Goal: Task Accomplishment & Management: Manage account settings

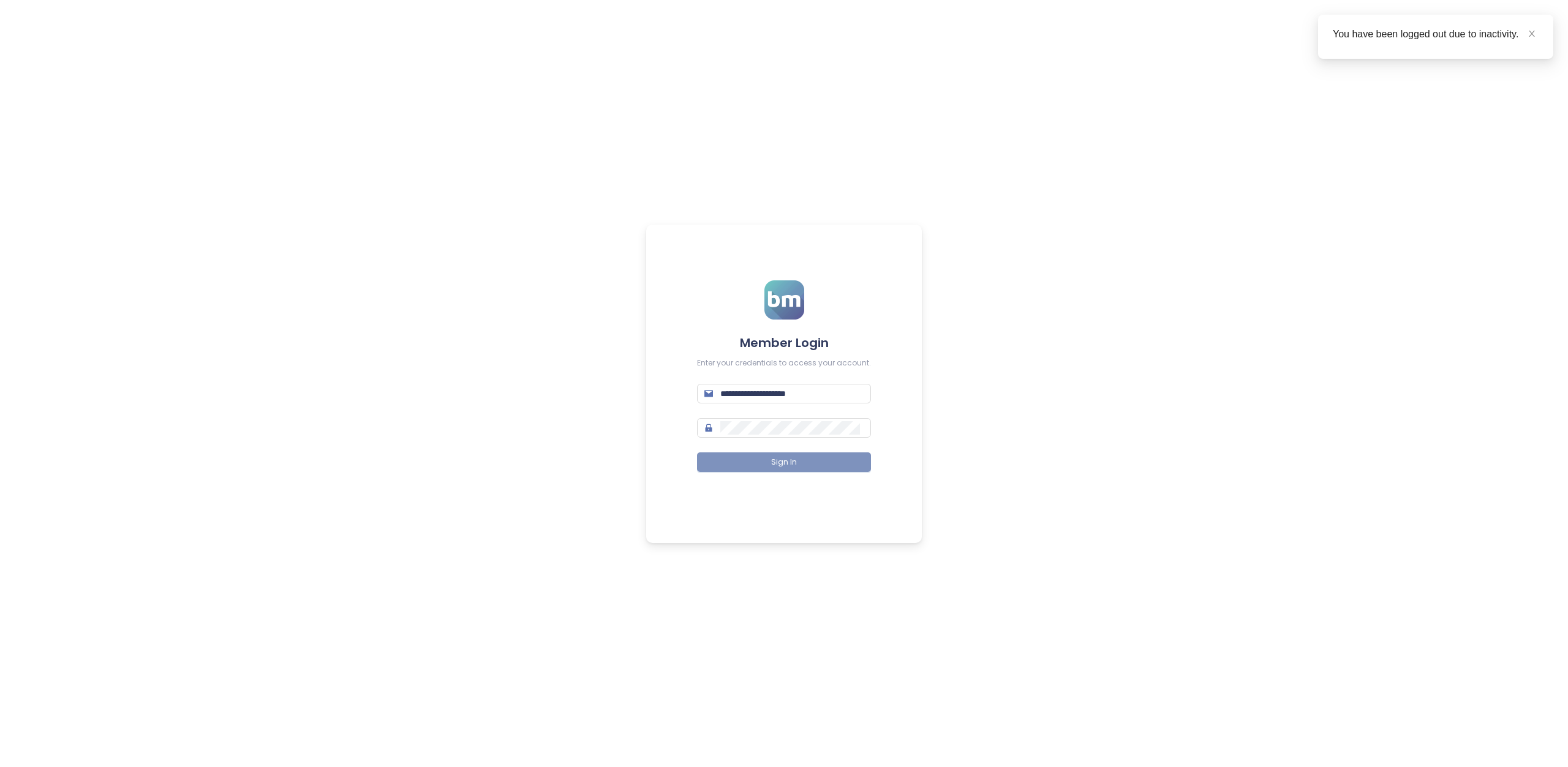
click at [839, 462] on button "Sign In" at bounding box center [784, 462] width 174 height 20
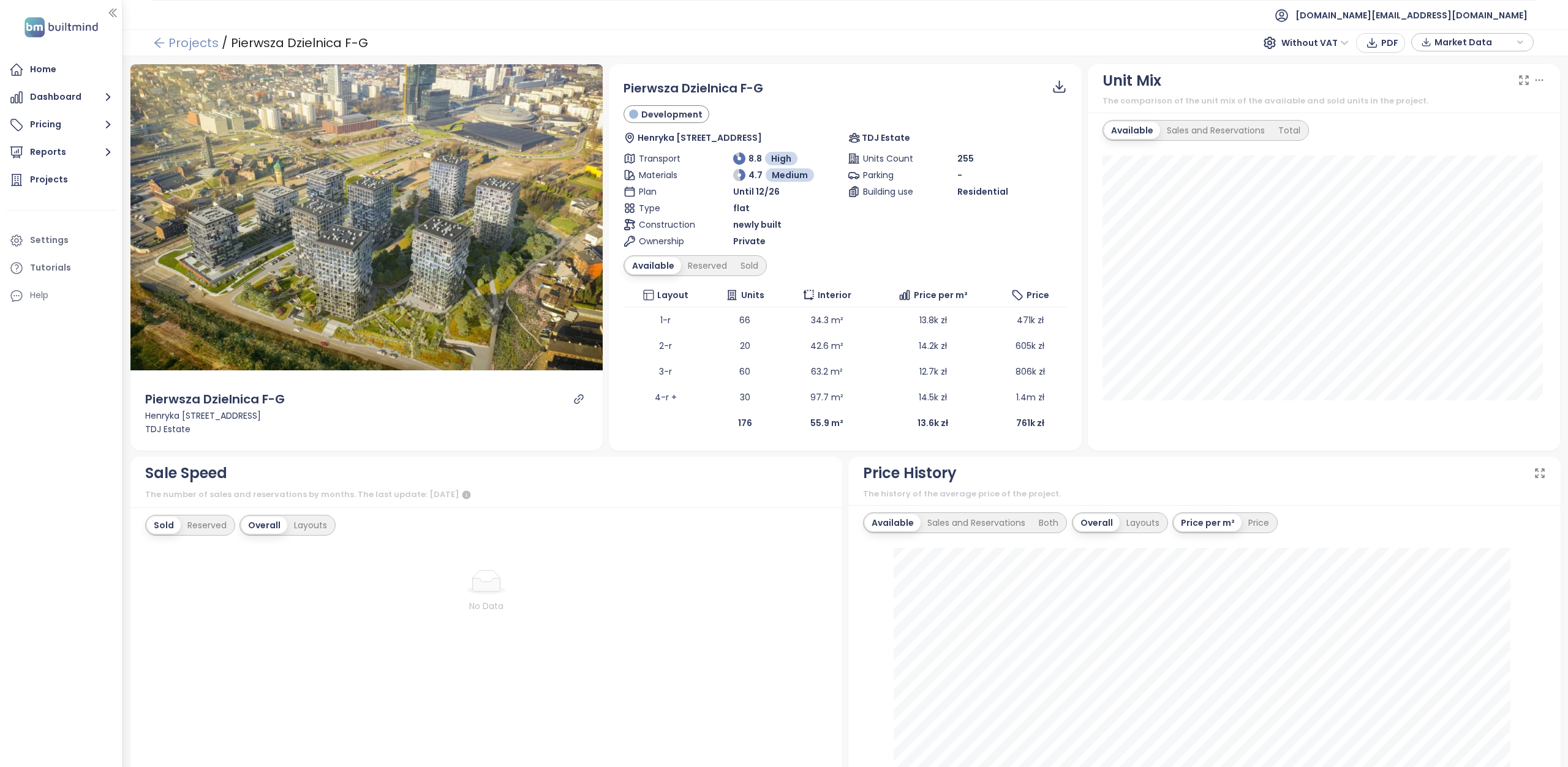
click at [184, 47] on link "Projects" at bounding box center [185, 43] width 66 height 22
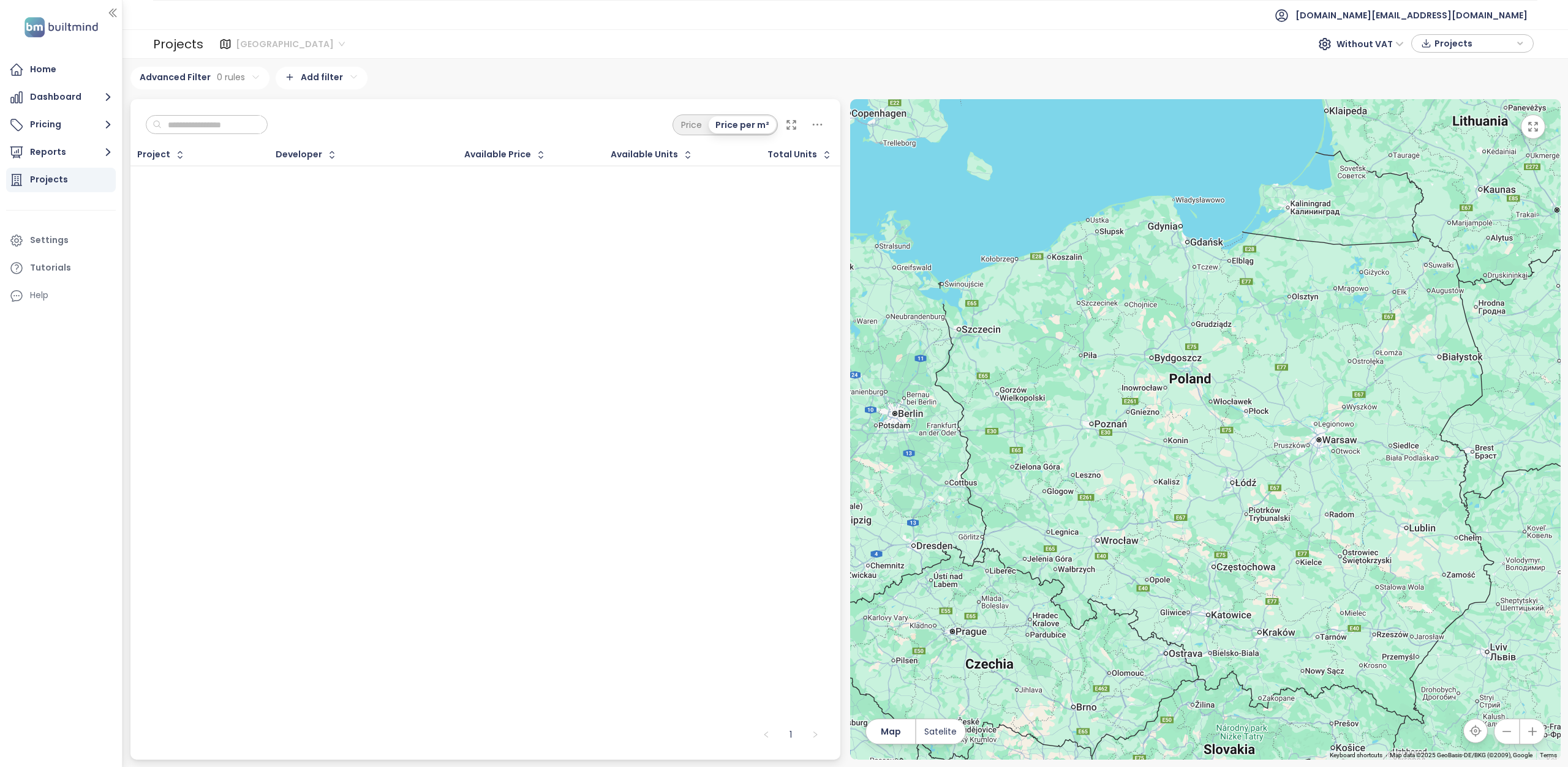
click at [290, 48] on span "[GEOGRAPHIC_DATA]" at bounding box center [290, 44] width 109 height 19
click at [272, 90] on div "Krakow" at bounding box center [290, 88] width 100 height 13
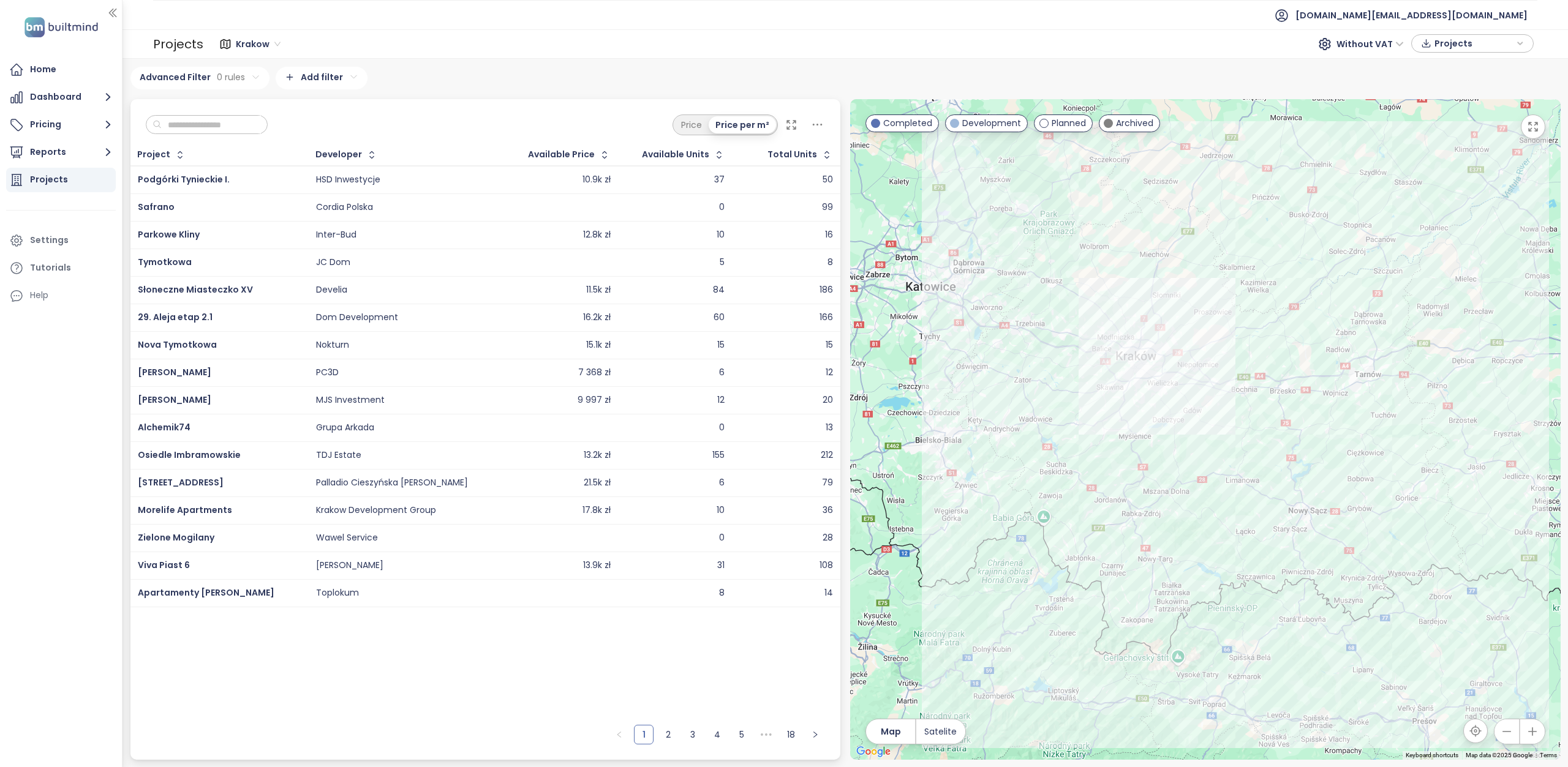
click at [328, 71] on html "Home Dashboard Pricing Reports Projects Settings Tutorials Help test.pl@builtmi…" at bounding box center [784, 384] width 1568 height 767
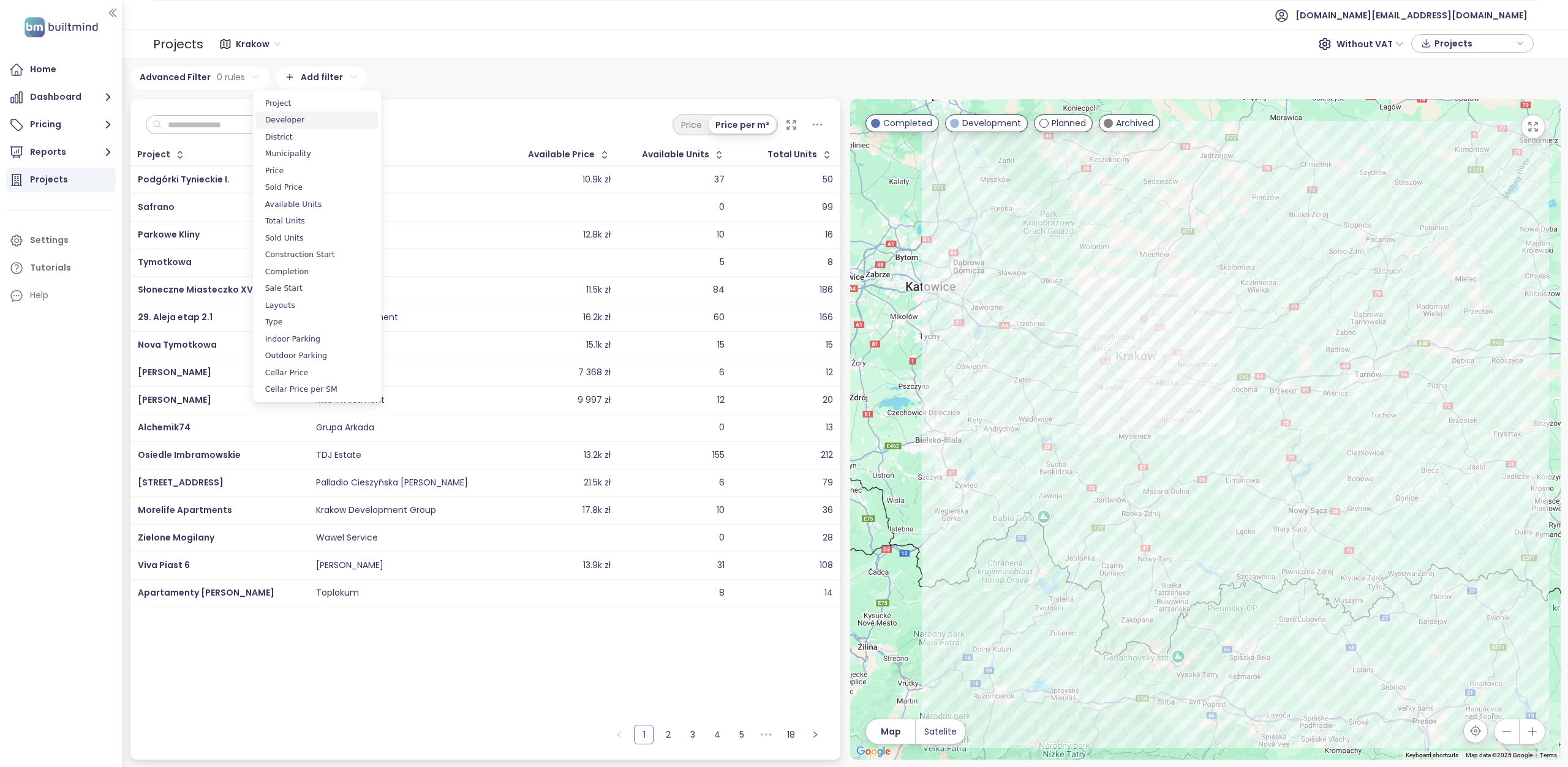
click at [306, 116] on span "Developer" at bounding box center [317, 120] width 123 height 17
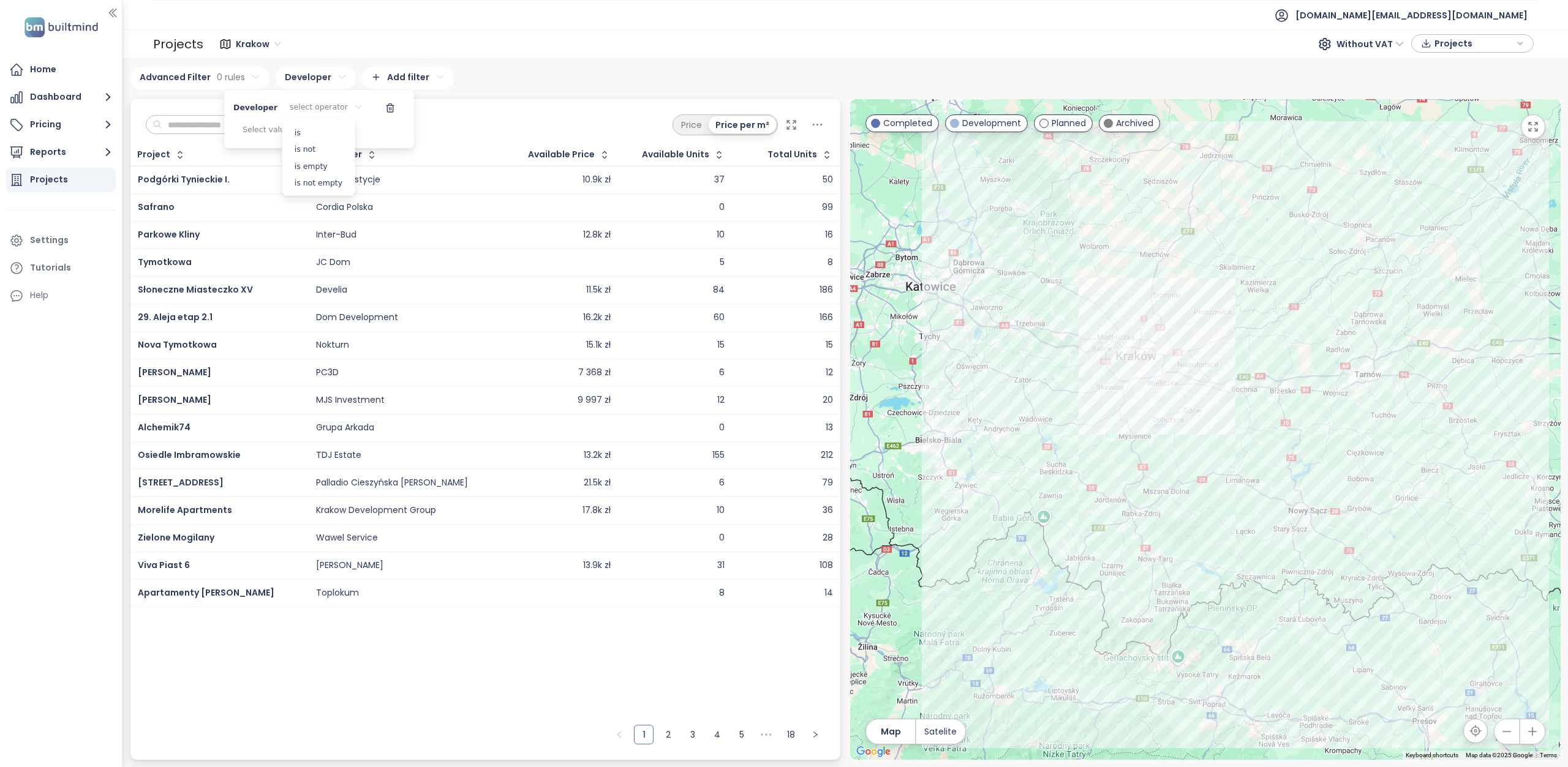
click at [314, 105] on html "Home Dashboard Pricing Reports Projects Settings Tutorials Help test.pl@builtmi…" at bounding box center [784, 384] width 1568 height 767
click at [308, 133] on span "is" at bounding box center [318, 132] width 67 height 17
click at [291, 127] on div "Select value" at bounding box center [299, 131] width 81 height 20
click at [273, 159] on input at bounding box center [273, 159] width 83 height 17
type input "***"
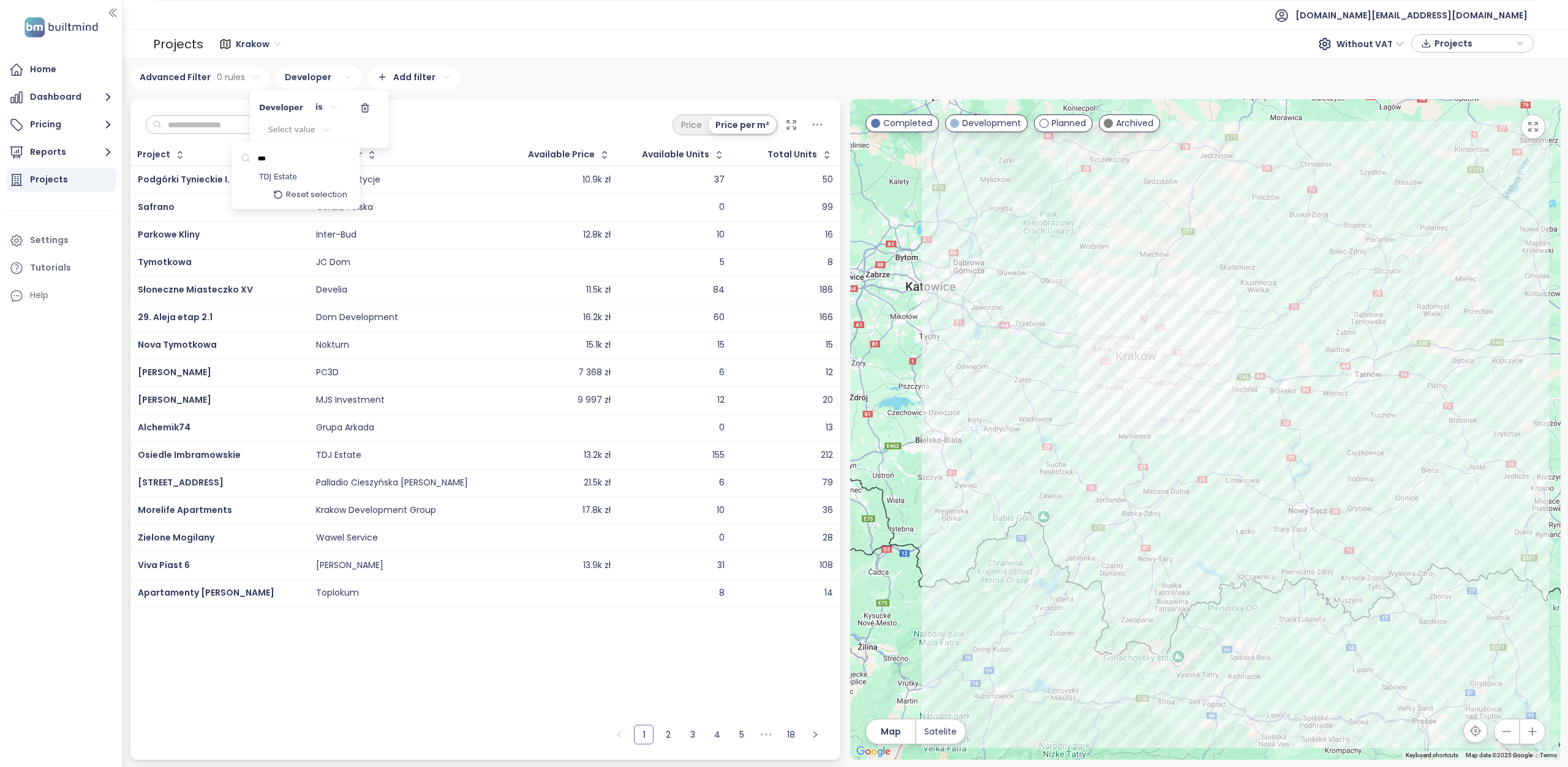
click at [256, 174] on div "TDJ Estate" at bounding box center [296, 177] width 123 height 15
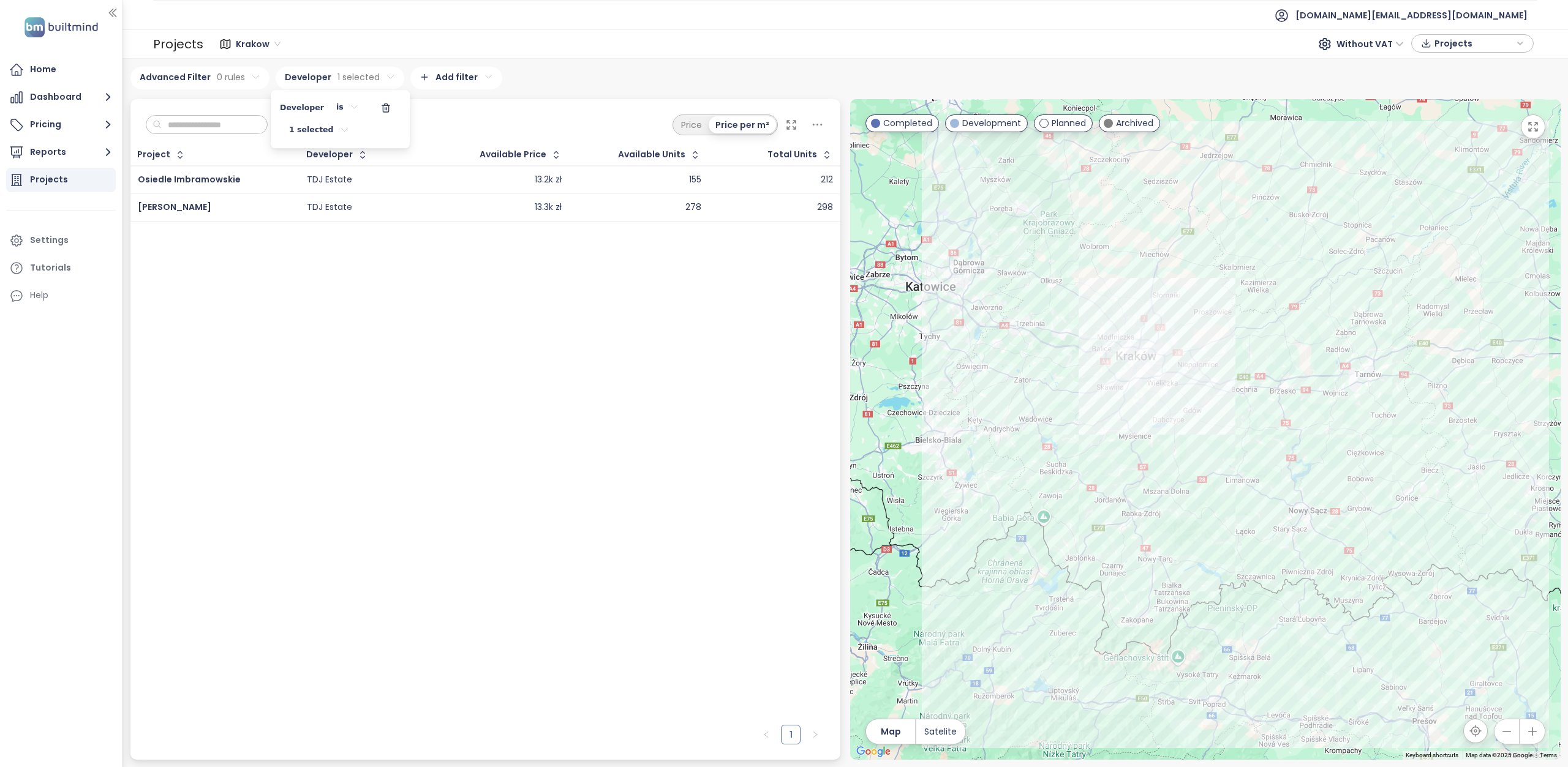
click at [381, 313] on html "Home Dashboard Pricing Reports Projects Settings Tutorials Help test.pl@builtmi…" at bounding box center [784, 384] width 1568 height 767
click at [510, 98] on html "Home Dashboard Pricing Reports Projects Settings Tutorials Help test.pl@builtmi…" at bounding box center [784, 384] width 1568 height 767
click at [178, 207] on span "Osiedle Meiera" at bounding box center [175, 206] width 74 height 12
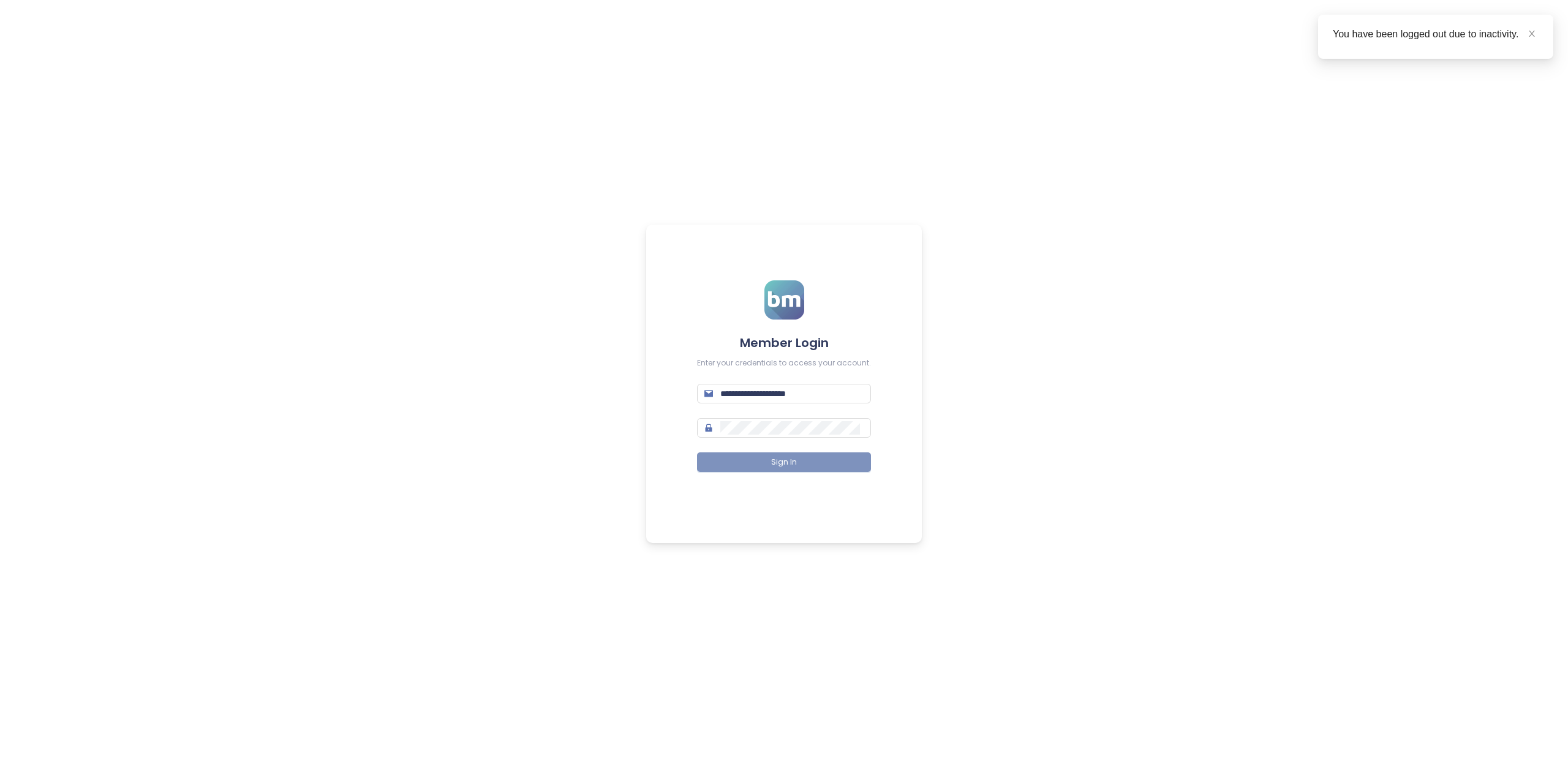
click at [817, 456] on button "Sign In" at bounding box center [784, 462] width 174 height 20
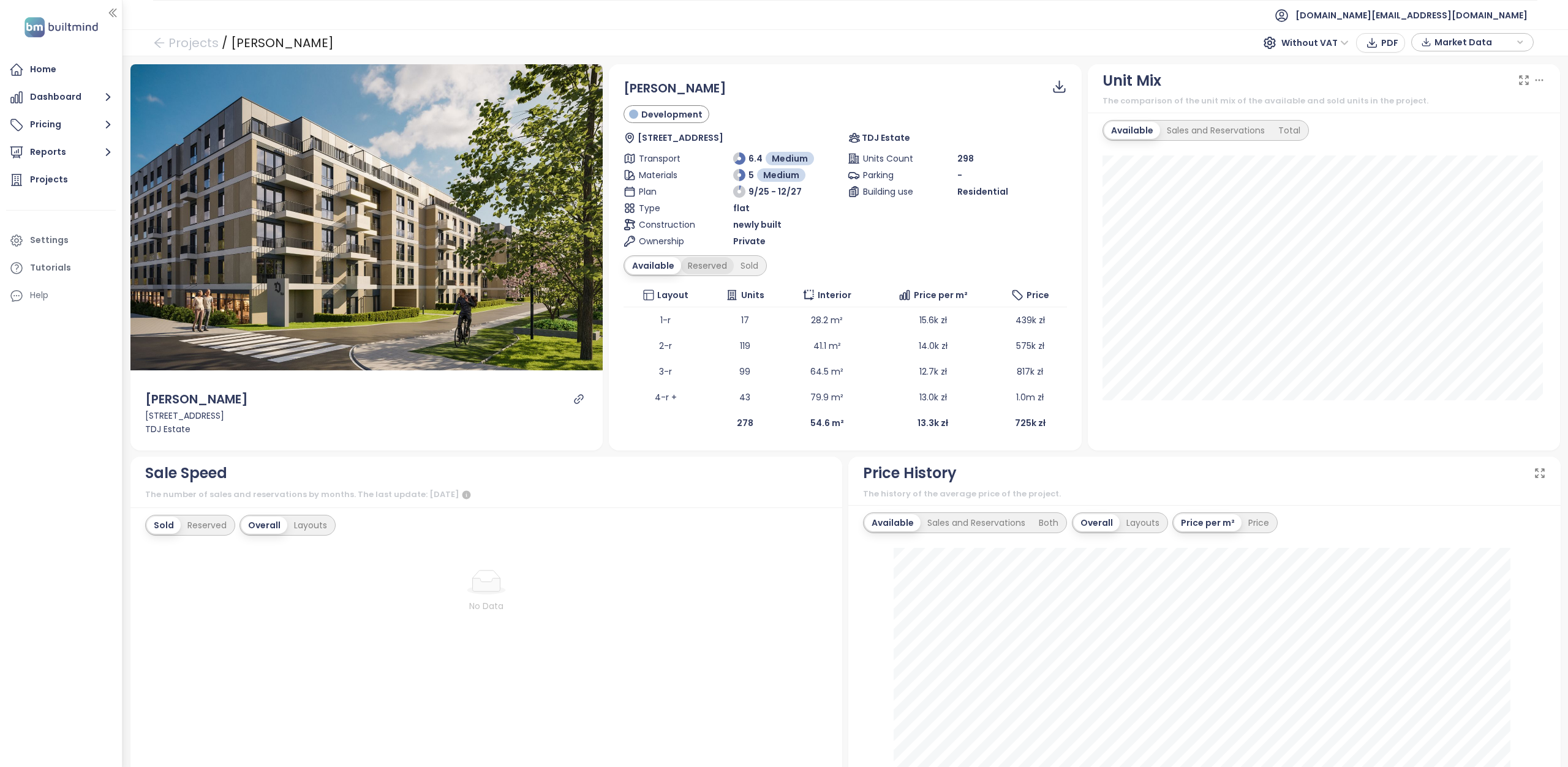
click at [712, 269] on div "Reserved" at bounding box center [707, 265] width 52 height 17
click at [749, 264] on div "Sold" at bounding box center [748, 265] width 31 height 17
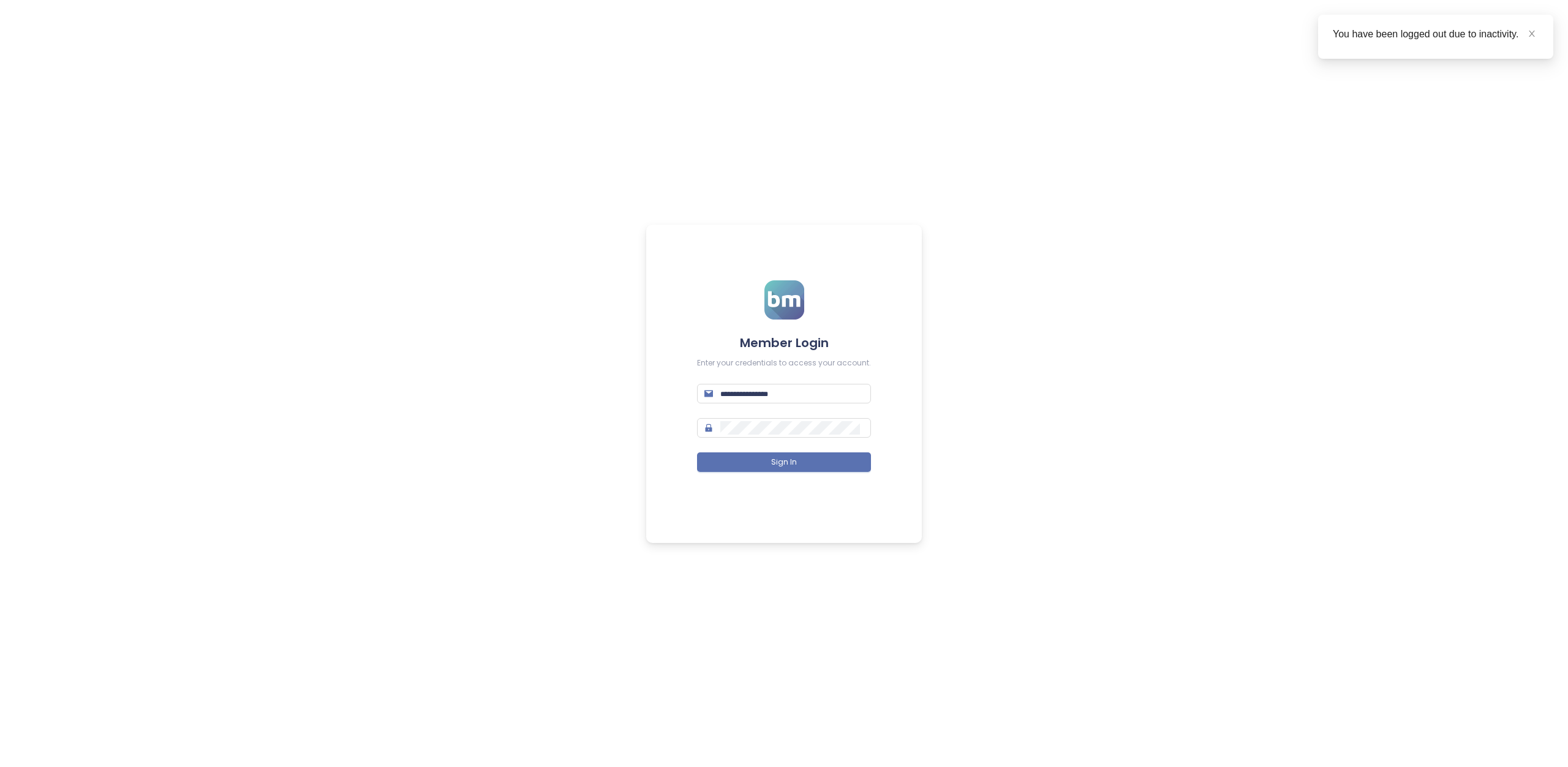
type input "**********"
click at [776, 473] on form "**********" at bounding box center [784, 384] width 174 height 206
click at [777, 465] on span "Sign In" at bounding box center [784, 463] width 26 height 12
type input "**********"
click at [805, 449] on form "**********" at bounding box center [784, 384] width 174 height 206
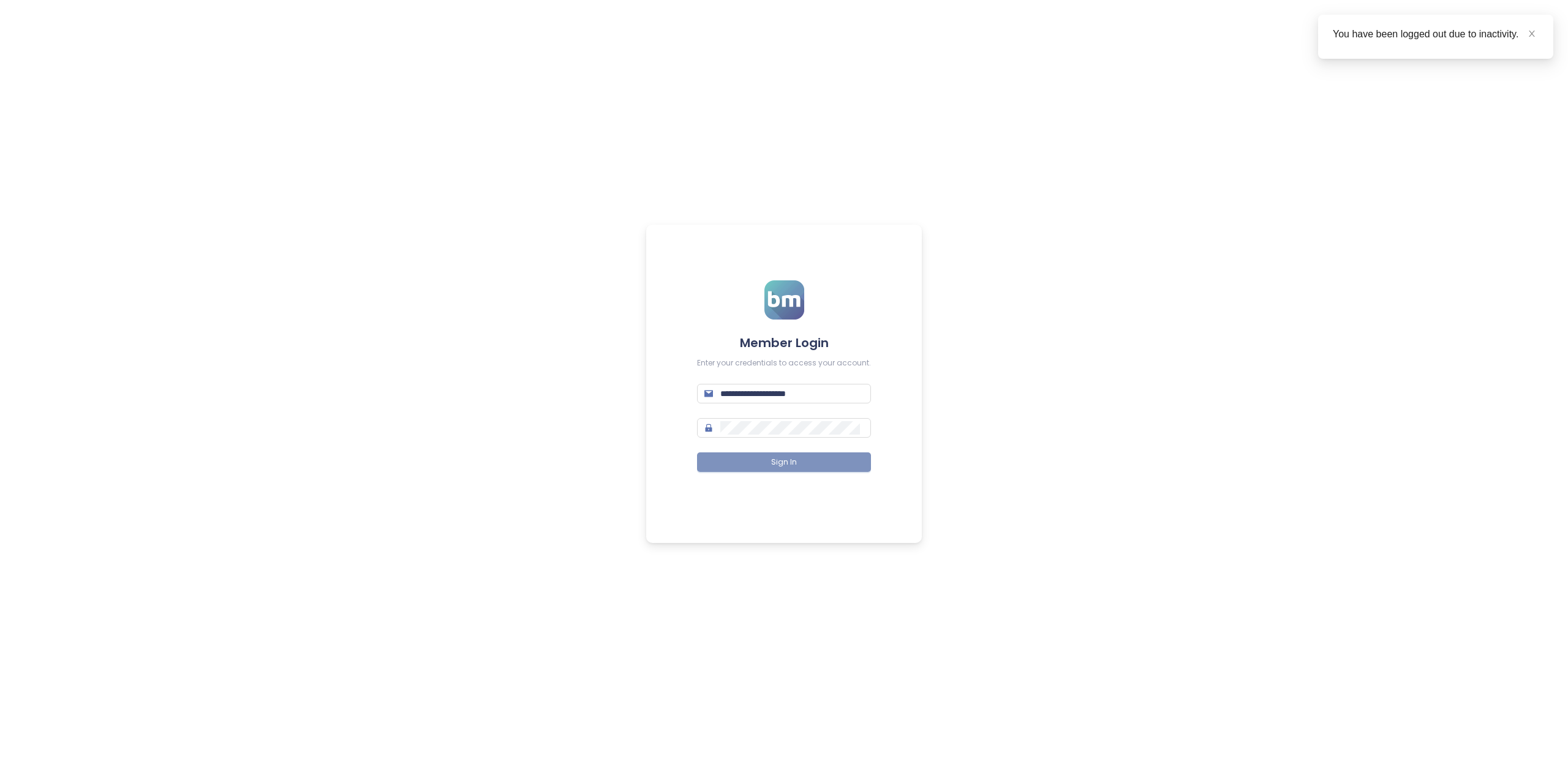
click at [805, 458] on button "Sign In" at bounding box center [784, 462] width 174 height 20
click at [824, 460] on button "Sign In" at bounding box center [784, 462] width 174 height 20
click at [804, 466] on button "Sign In" at bounding box center [784, 462] width 174 height 20
